Goal: Navigation & Orientation: Find specific page/section

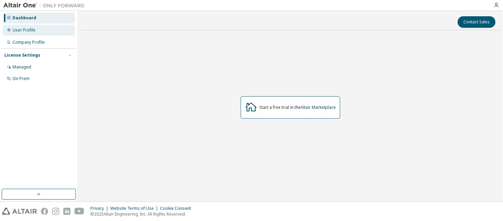
click at [41, 32] on div "User Profile" at bounding box center [39, 30] width 72 height 11
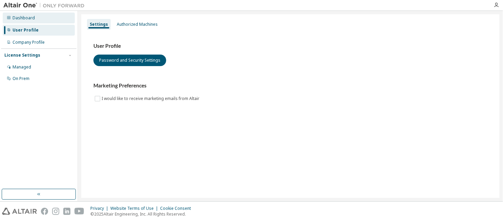
click at [29, 17] on div "Dashboard" at bounding box center [24, 17] width 22 height 5
